Goal: Task Accomplishment & Management: Manage account settings

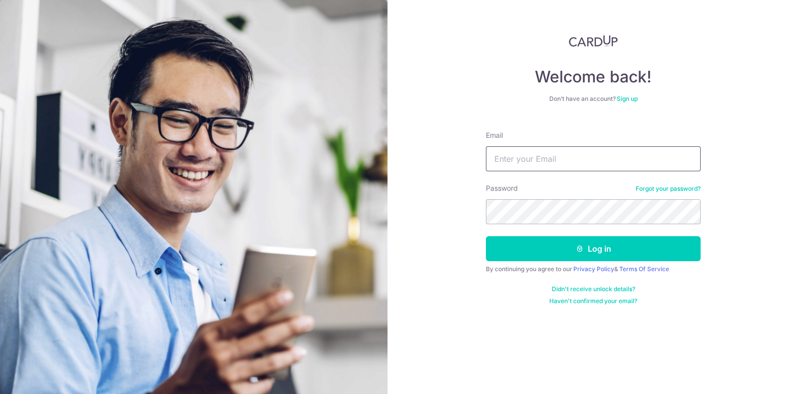
click at [557, 161] on input "Email" at bounding box center [593, 158] width 215 height 25
type input "[PERSON_NAME][EMAIL_ADDRESS][DOMAIN_NAME]"
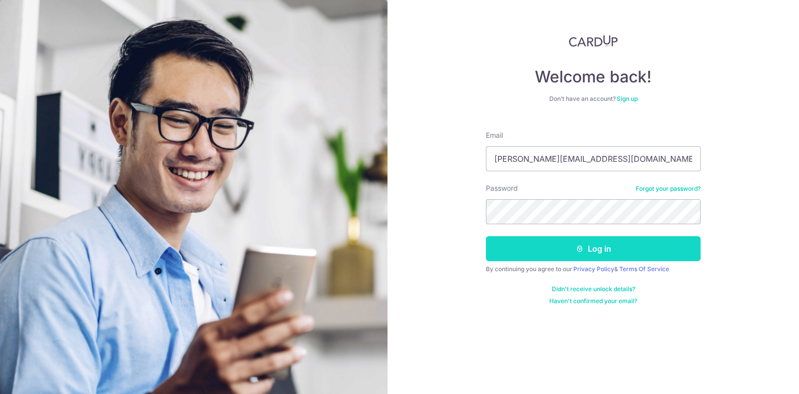
click at [571, 244] on button "Log in" at bounding box center [593, 248] width 215 height 25
